Goal: Task Accomplishment & Management: Complete application form

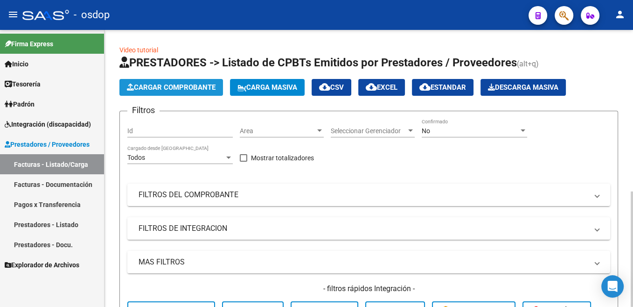
click at [175, 84] on span "Cargar Comprobante" at bounding box center [171, 87] width 89 height 8
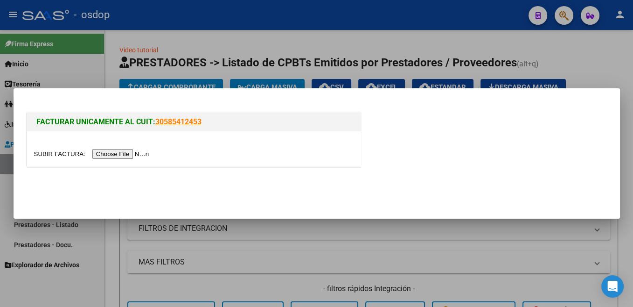
click at [62, 154] on input "file" at bounding box center [93, 154] width 118 height 10
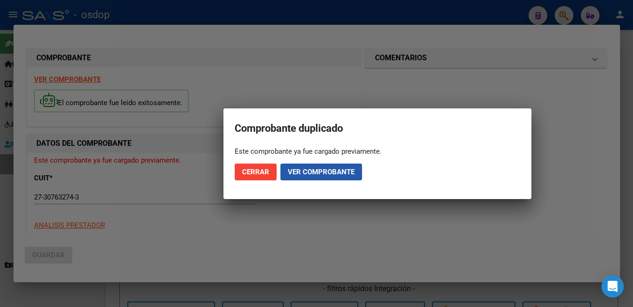
click at [330, 175] on span "Ver comprobante" at bounding box center [321, 172] width 67 height 8
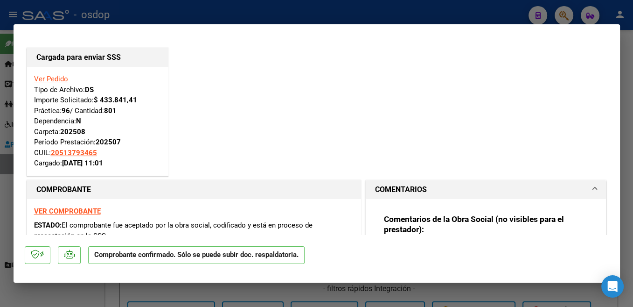
click at [47, 80] on link "Ver Pedido" at bounding box center [51, 79] width 34 height 8
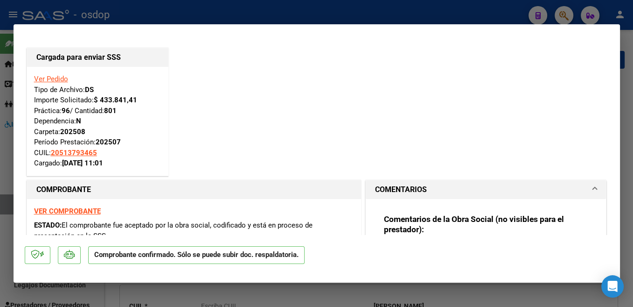
type input "$ 0,00"
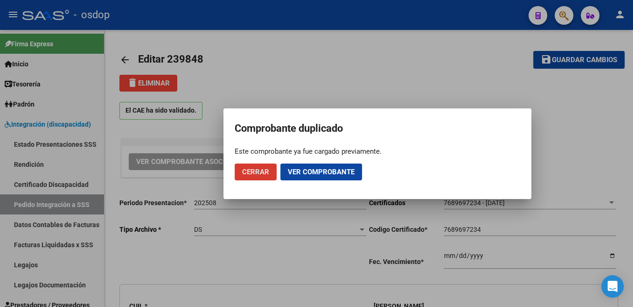
type input "20513793465"
click at [259, 172] on span "Cerrar" at bounding box center [255, 172] width 27 height 8
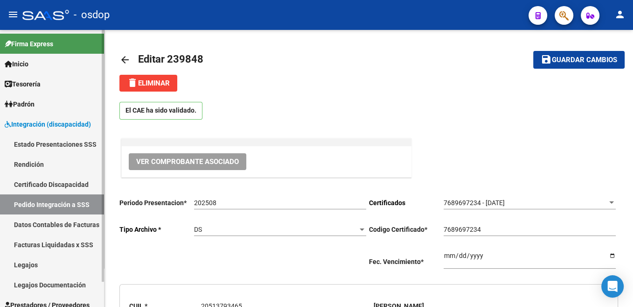
scroll to position [28, 0]
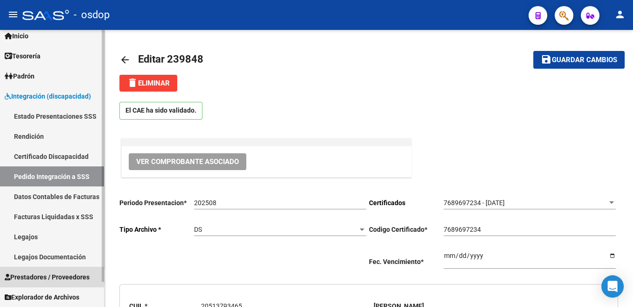
click at [41, 275] on span "Prestadores / Proveedores" at bounding box center [47, 277] width 85 height 10
click at [25, 275] on span "Prestadores / Proveedores" at bounding box center [47, 277] width 85 height 10
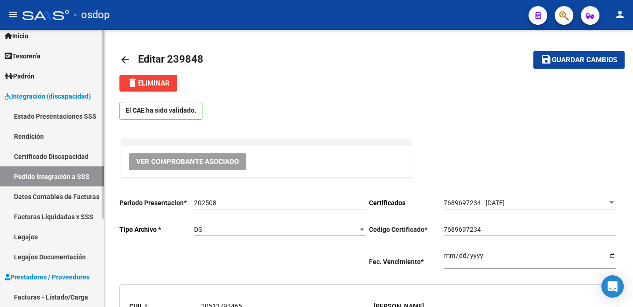
scroll to position [75, 0]
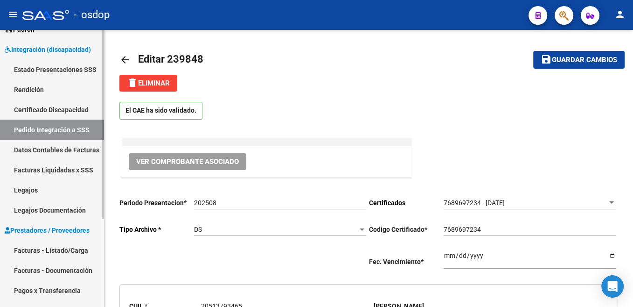
click at [24, 248] on link "Facturas - Listado/Carga" at bounding box center [52, 250] width 104 height 20
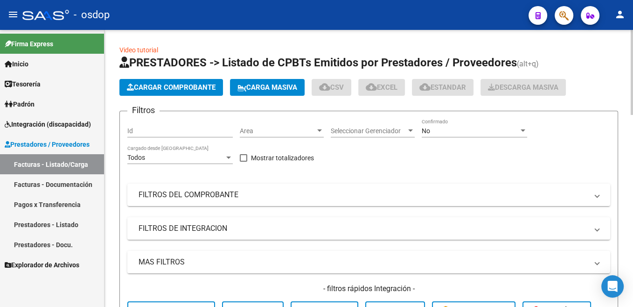
click at [175, 90] on span "Cargar Comprobante" at bounding box center [171, 87] width 89 height 8
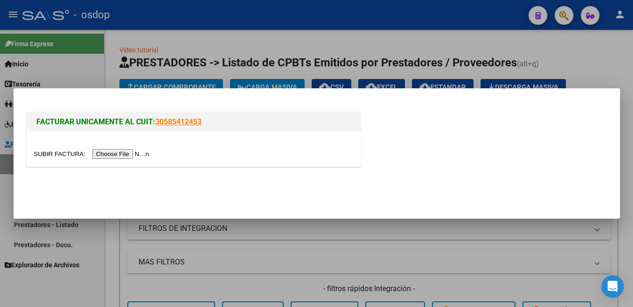
click at [55, 151] on input "file" at bounding box center [93, 154] width 118 height 10
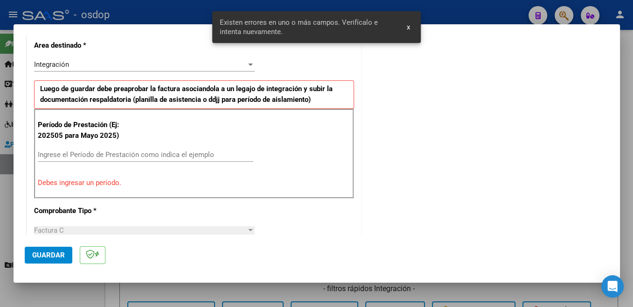
click at [128, 152] on input "Ingrese el Período de Prestación como indica el ejemplo" at bounding box center [146, 154] width 216 height 8
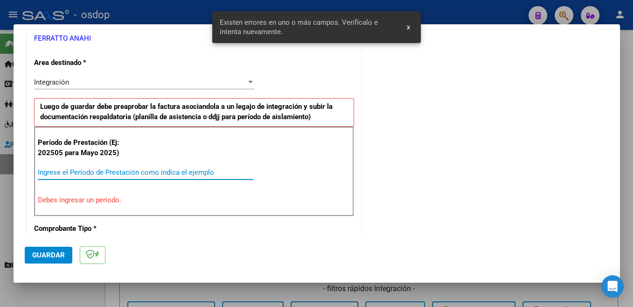
scroll to position [216, 0]
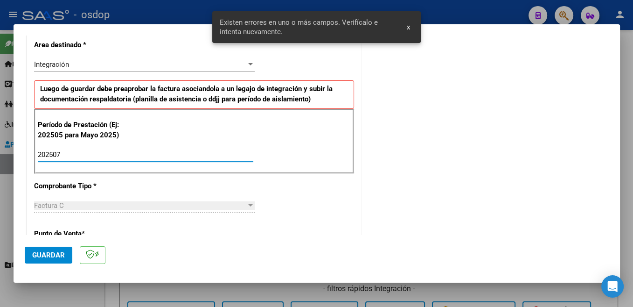
type input "202507"
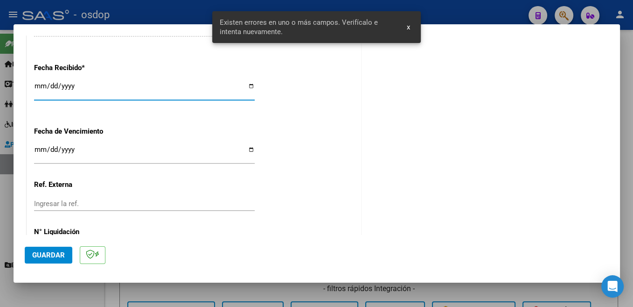
scroll to position [657, 0]
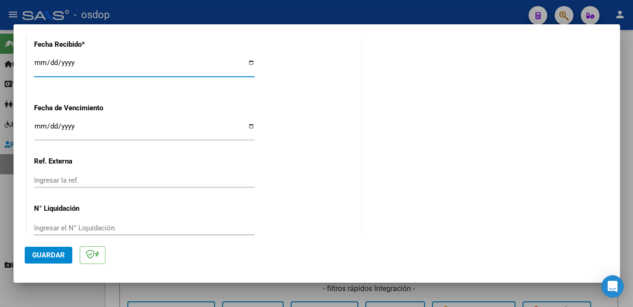
click at [59, 253] on span "Guardar" at bounding box center [48, 255] width 33 height 8
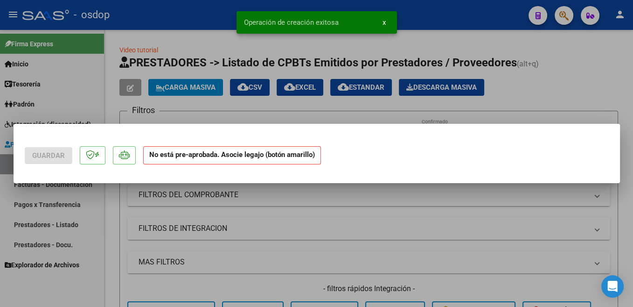
scroll to position [0, 0]
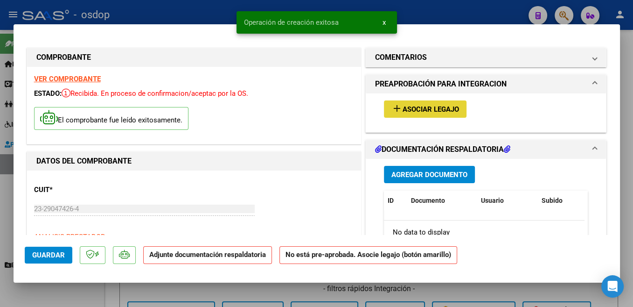
click at [445, 111] on span "Asociar Legajo" at bounding box center [431, 109] width 56 height 8
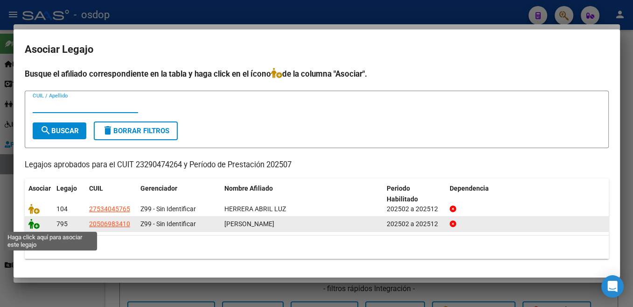
click at [37, 224] on icon at bounding box center [33, 223] width 11 height 10
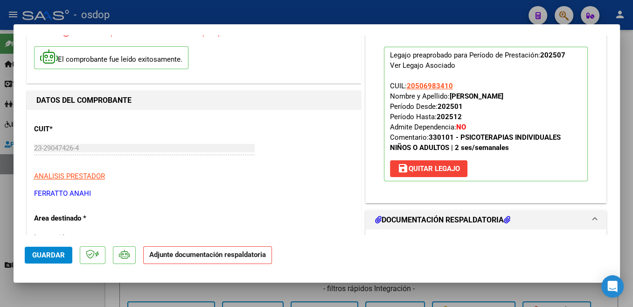
scroll to position [99, 0]
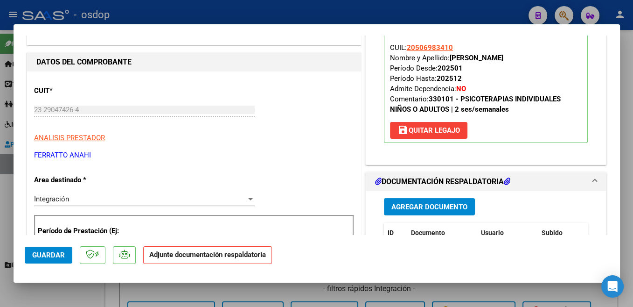
click at [440, 207] on span "Agregar Documento" at bounding box center [430, 207] width 76 height 8
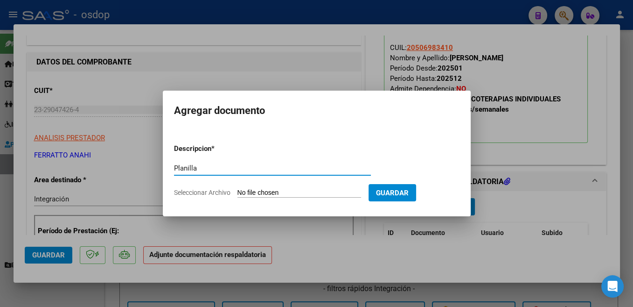
type input "Planilla"
click at [268, 193] on input "Seleccionar Archivo" at bounding box center [300, 193] width 124 height 9
type input "C:\fakepath\asist.pdf"
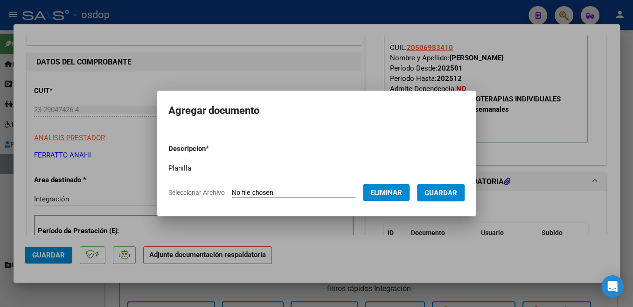
click at [441, 196] on span "Guardar" at bounding box center [441, 193] width 33 height 8
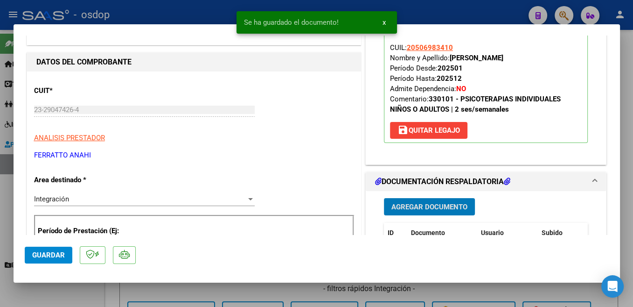
click at [57, 258] on span "Guardar" at bounding box center [48, 255] width 33 height 8
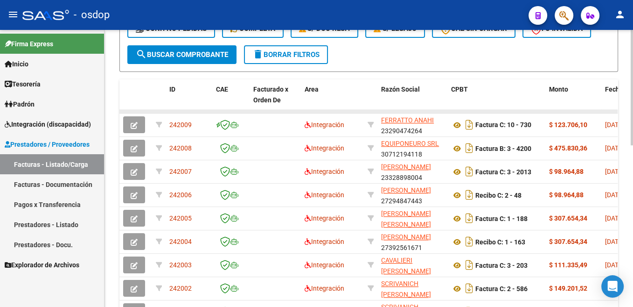
scroll to position [0, 0]
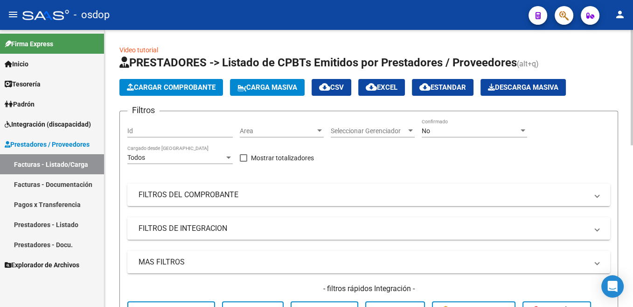
click at [205, 86] on span "Cargar Comprobante" at bounding box center [171, 87] width 89 height 8
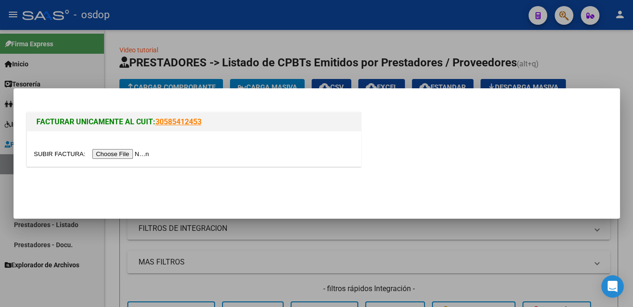
click at [53, 154] on input "file" at bounding box center [93, 154] width 118 height 10
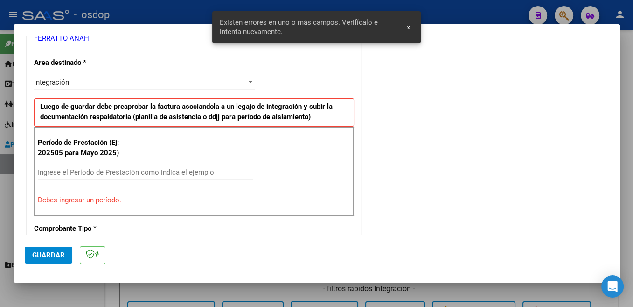
scroll to position [198, 0]
click at [112, 173] on input "Ingrese el Período de Prestación como indica el ejemplo" at bounding box center [146, 172] width 216 height 8
type input "202507"
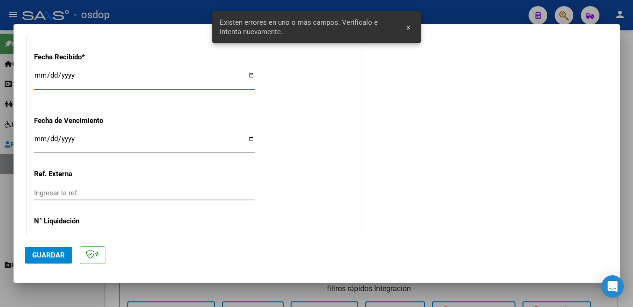
scroll to position [657, 0]
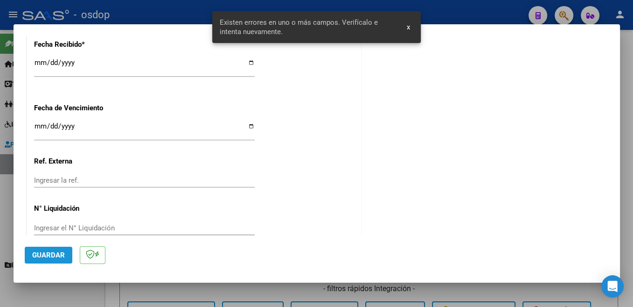
click at [56, 255] on span "Guardar" at bounding box center [48, 255] width 33 height 8
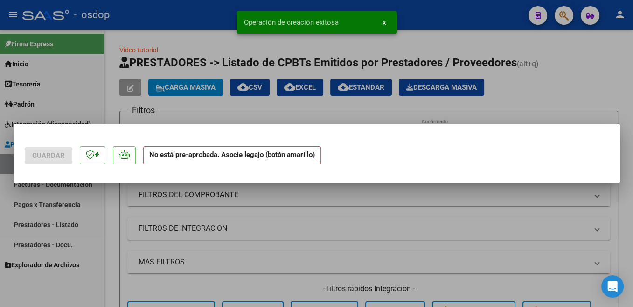
scroll to position [0, 0]
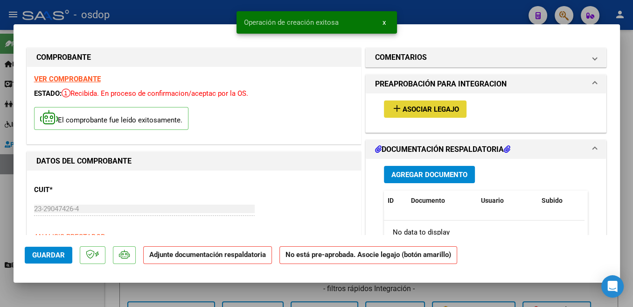
click at [437, 108] on span "Asociar Legajo" at bounding box center [431, 109] width 56 height 8
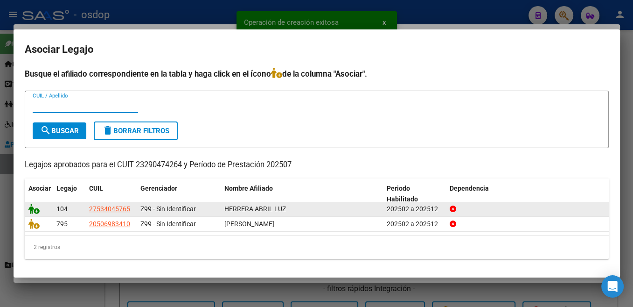
click at [30, 210] on icon at bounding box center [33, 208] width 11 height 10
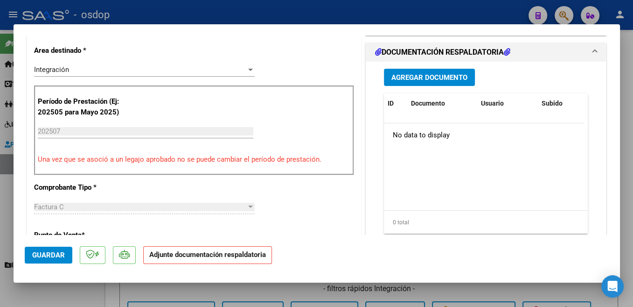
scroll to position [247, 0]
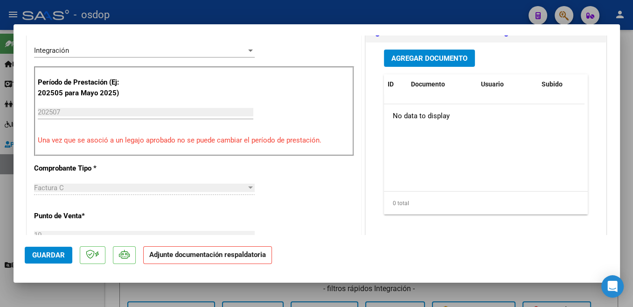
click at [457, 57] on span "Agregar Documento" at bounding box center [430, 58] width 76 height 8
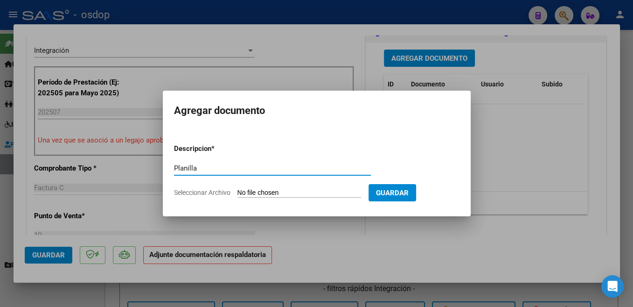
type input "Planilla"
click at [263, 193] on input "Seleccionar Archivo" at bounding box center [300, 193] width 124 height 9
type input "C:\fakepath\asist.pdf"
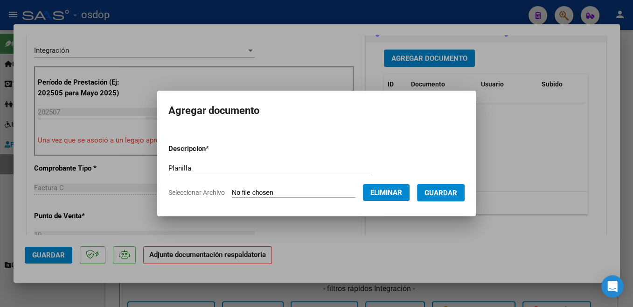
click at [439, 194] on span "Guardar" at bounding box center [441, 193] width 33 height 8
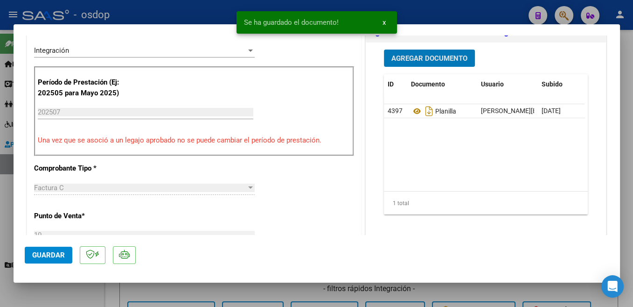
click at [55, 258] on span "Guardar" at bounding box center [48, 255] width 33 height 8
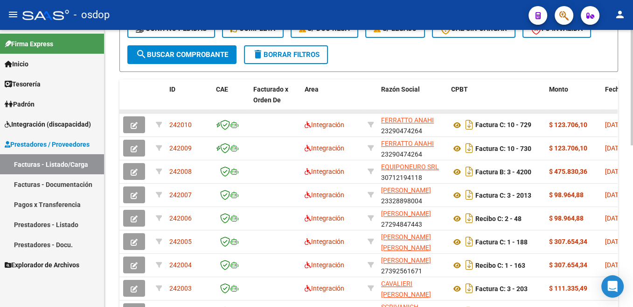
scroll to position [0, 0]
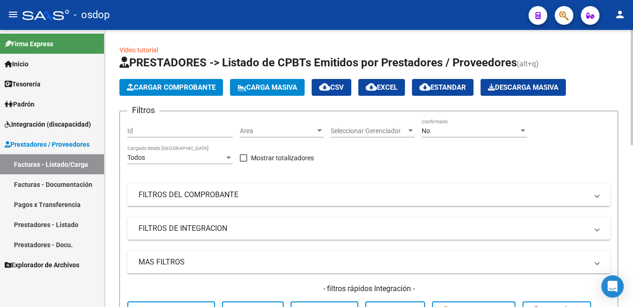
click at [170, 91] on span "Cargar Comprobante" at bounding box center [171, 87] width 89 height 8
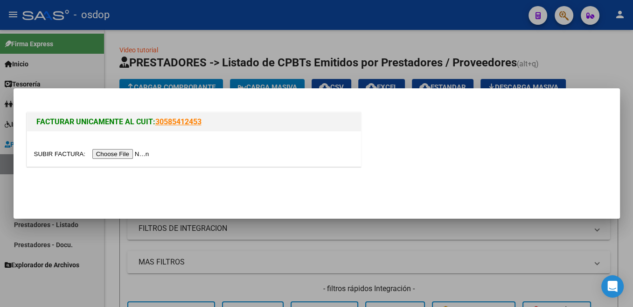
click at [62, 154] on input "file" at bounding box center [93, 154] width 118 height 10
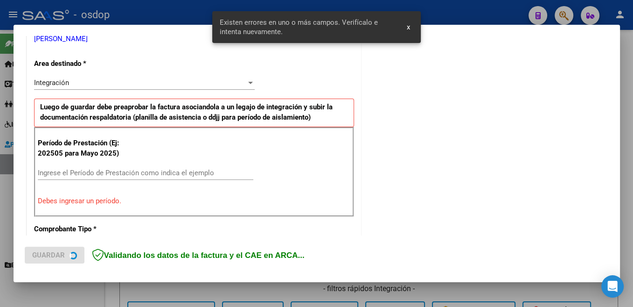
scroll to position [198, 0]
click at [97, 174] on input "Ingrese el Período de Prestación como indica el ejemplo" at bounding box center [146, 172] width 216 height 8
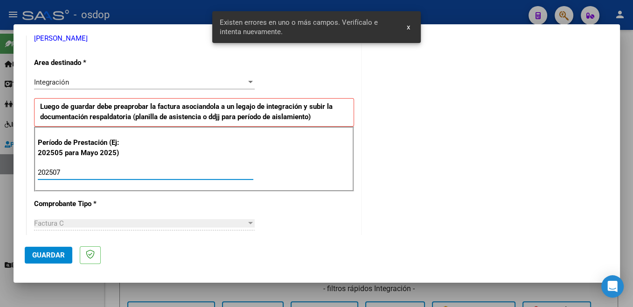
scroll to position [346, 0]
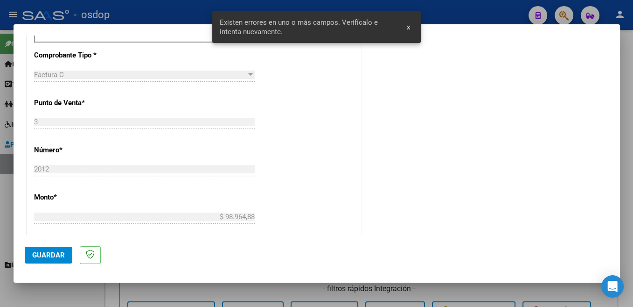
type input "202507"
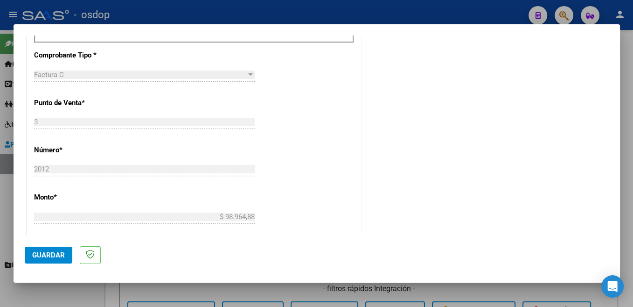
scroll to position [579, 0]
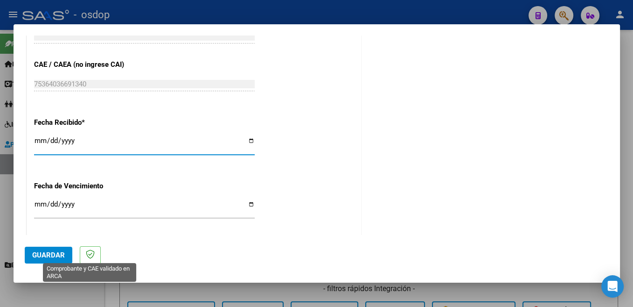
click at [58, 255] on span "Guardar" at bounding box center [48, 255] width 33 height 8
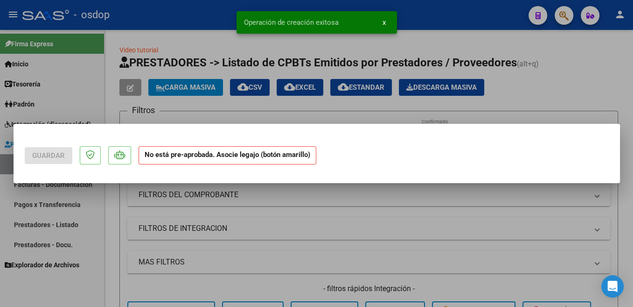
scroll to position [0, 0]
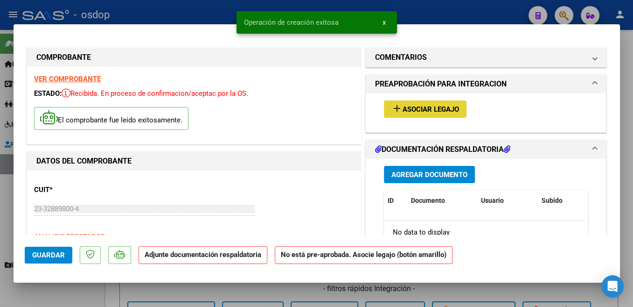
click at [435, 116] on button "add Asociar Legajo" at bounding box center [425, 108] width 83 height 17
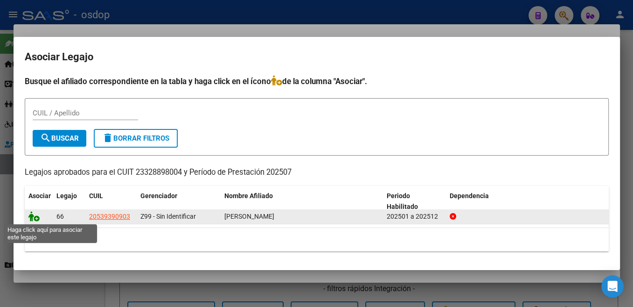
click at [35, 217] on icon at bounding box center [33, 216] width 11 height 10
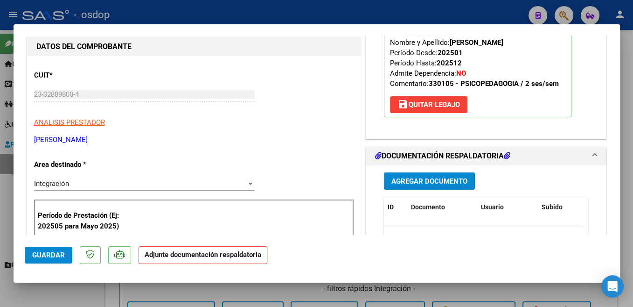
scroll to position [148, 0]
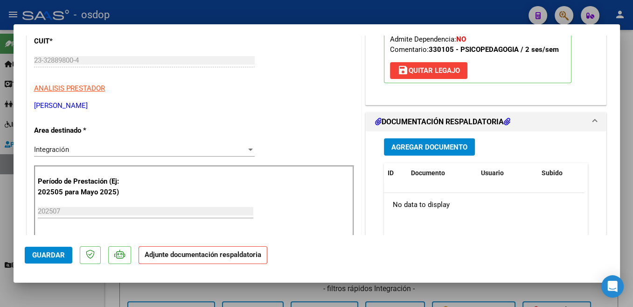
click at [458, 146] on span "Agregar Documento" at bounding box center [430, 147] width 76 height 8
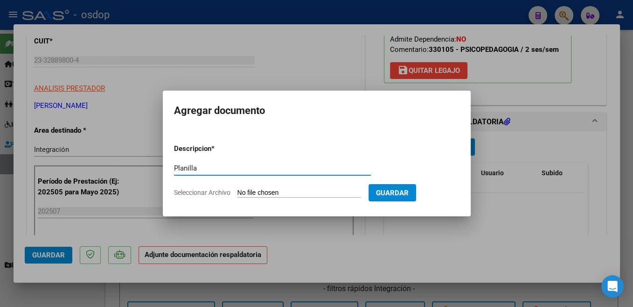
type input "Planilla"
click at [266, 192] on input "Seleccionar Archivo" at bounding box center [300, 193] width 124 height 9
type input "C:\fakepath\CamScanner [DATE] 15.46.pdf"
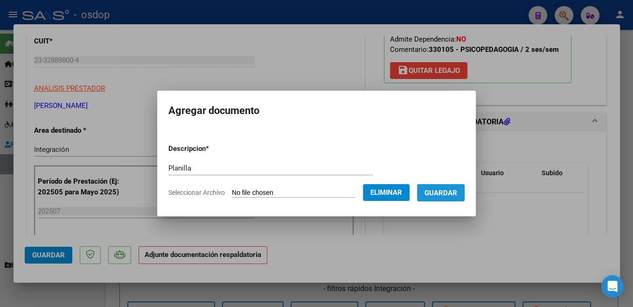
click at [448, 195] on span "Guardar" at bounding box center [441, 193] width 33 height 8
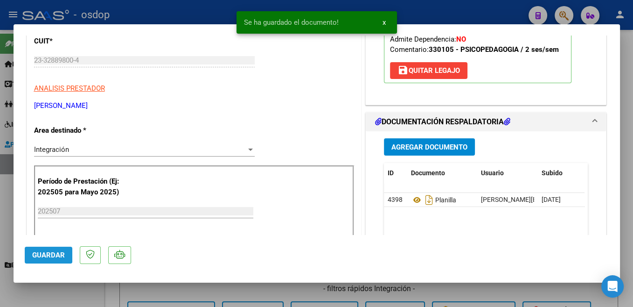
click at [47, 252] on span "Guardar" at bounding box center [48, 255] width 33 height 8
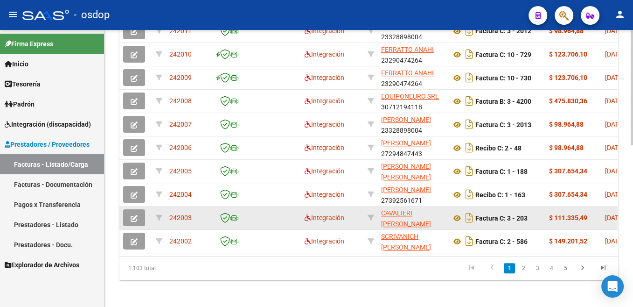
scroll to position [235, 0]
